Goal: Complete application form

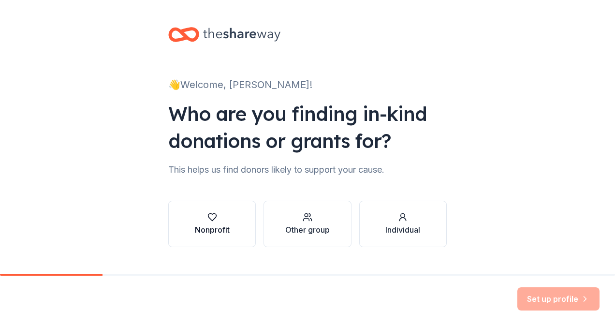
click at [209, 224] on div "Nonprofit" at bounding box center [212, 230] width 35 height 12
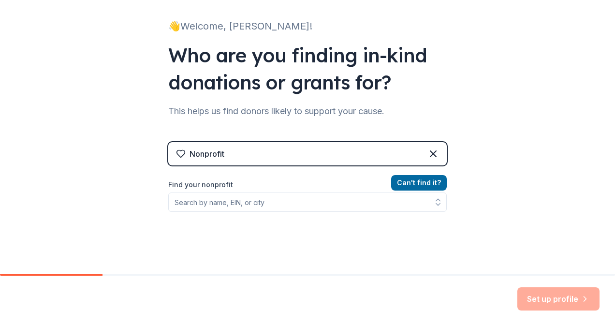
scroll to position [60, 0]
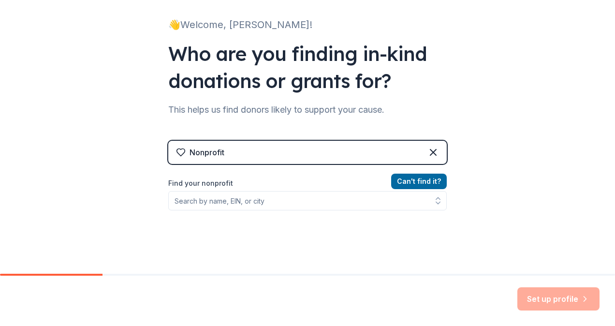
click at [270, 151] on div "Nonprofit" at bounding box center [307, 152] width 278 height 23
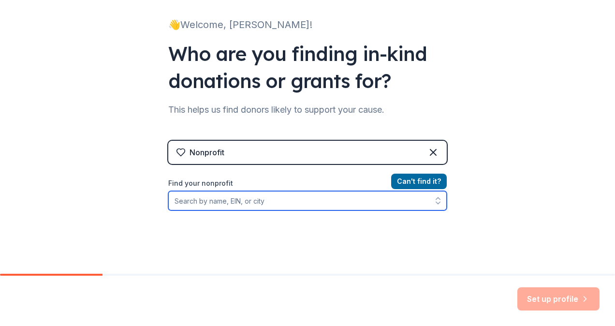
click at [215, 206] on input "Find your nonprofit" at bounding box center [307, 200] width 278 height 19
type input "e"
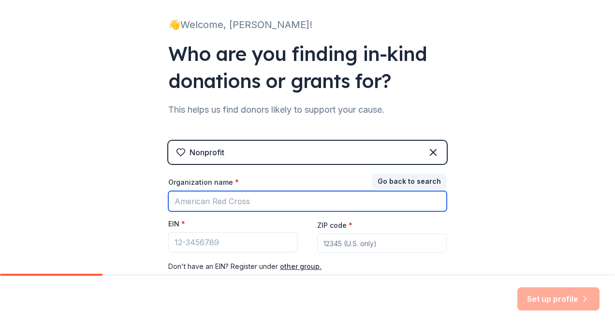
click at [205, 204] on input "Organization name *" at bounding box center [307, 201] width 278 height 20
type input "Globebedoc Academy"
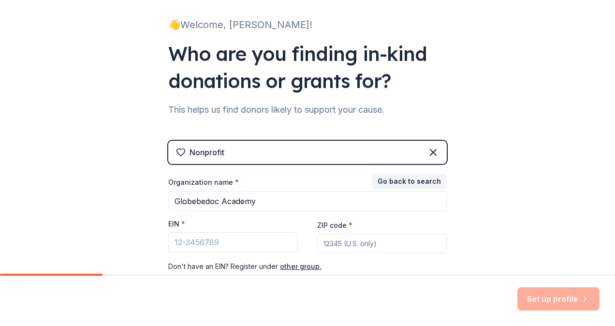
type input "10097"
click at [219, 239] on input "EIN *" at bounding box center [233, 242] width 130 height 20
type input "1"
click at [285, 266] on button "other group." at bounding box center [301, 267] width 42 height 12
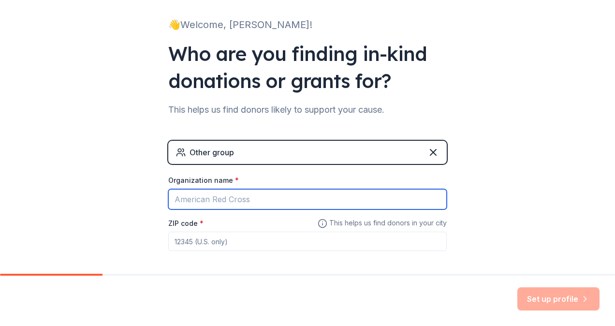
click at [228, 198] on input "Organization name *" at bounding box center [307, 199] width 278 height 20
type input "[GEOGRAPHIC_DATA]"
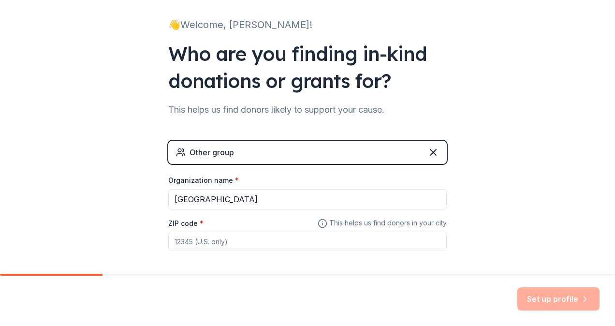
type input "10097"
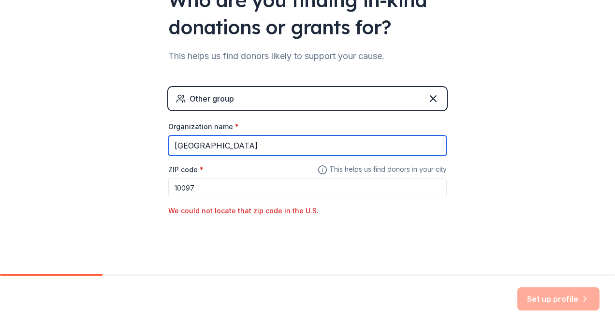
scroll to position [114, 0]
